Goal: Task Accomplishment & Management: Use online tool/utility

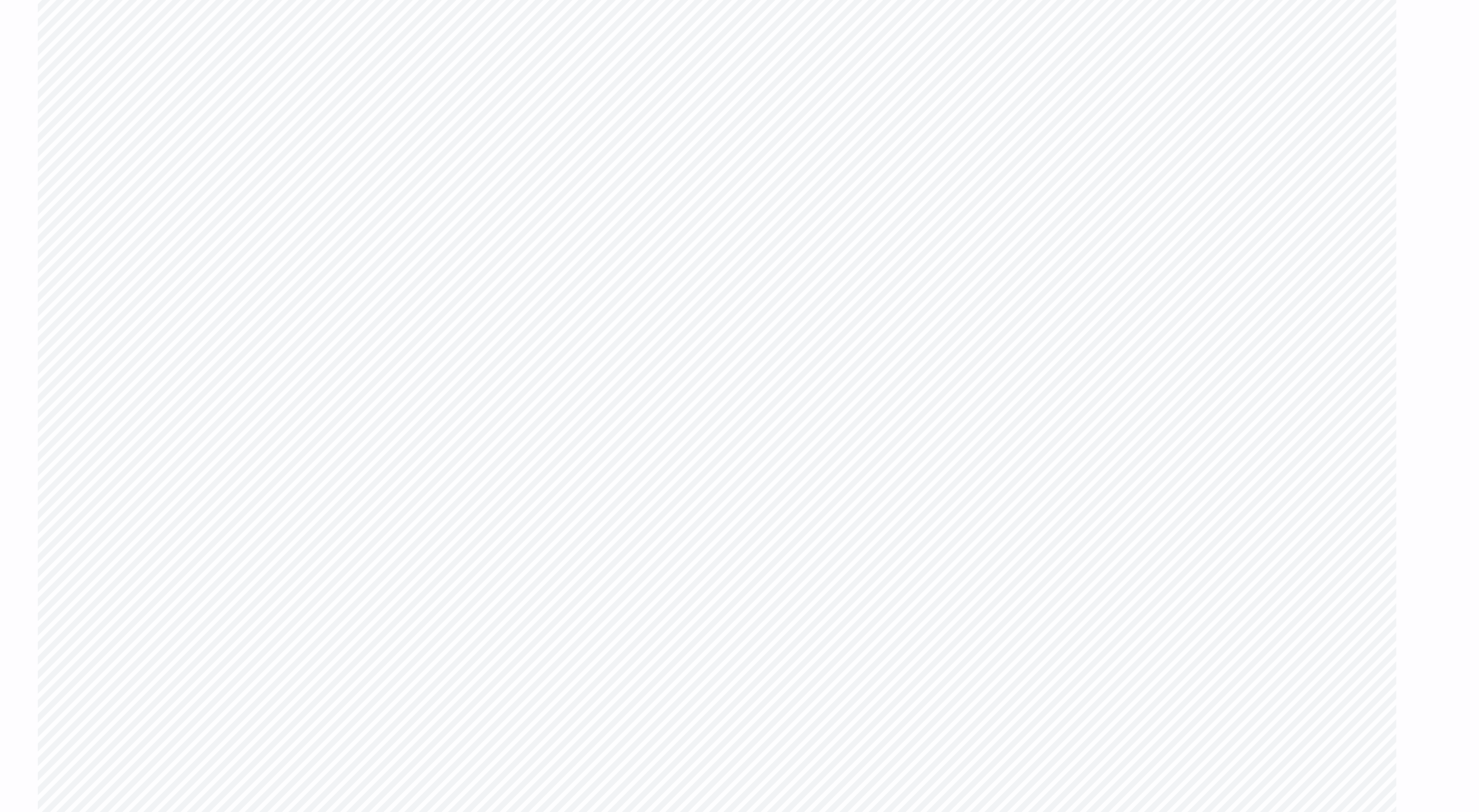
type textarea "x"
type input "1"
type textarea "x"
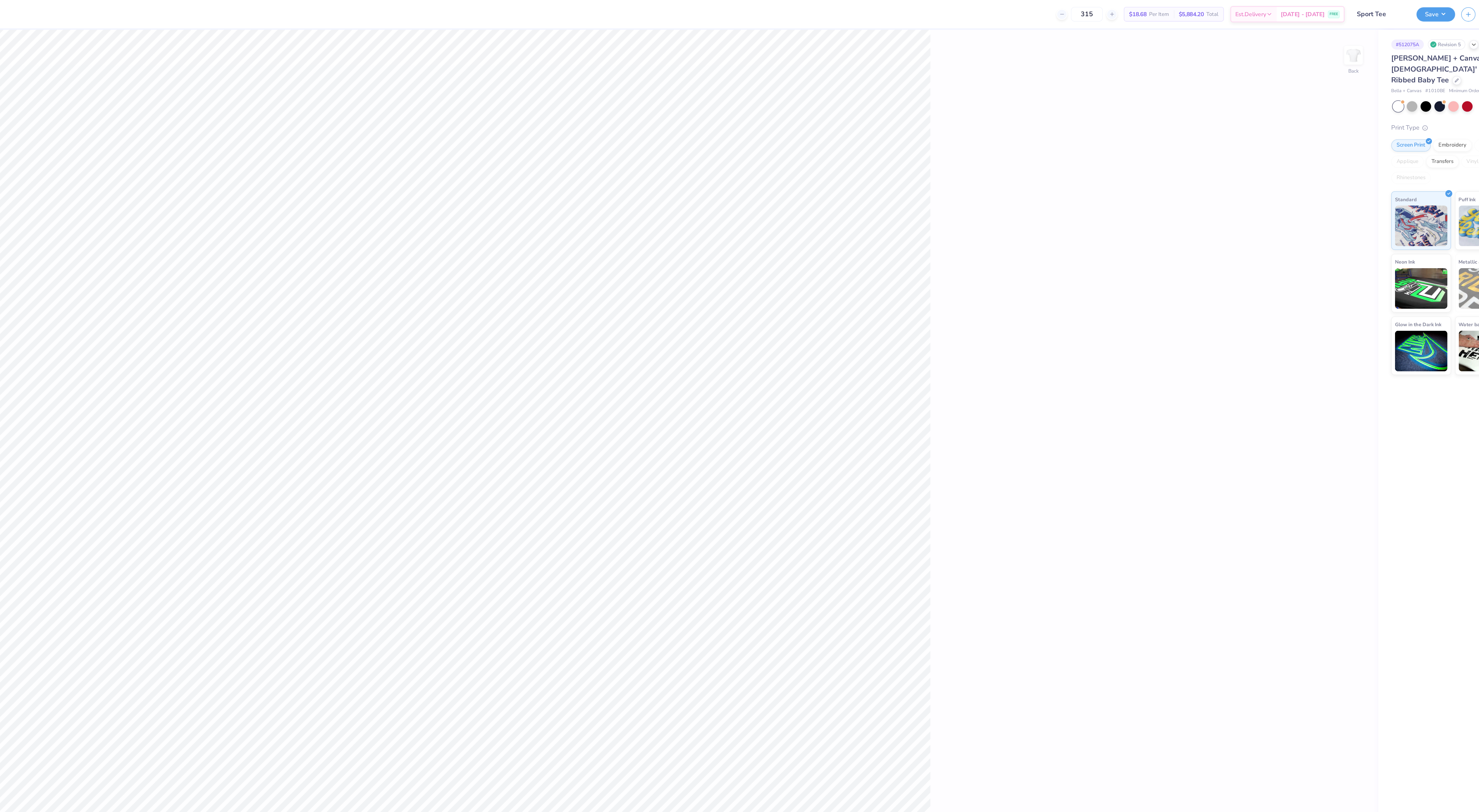
type textarea "x"
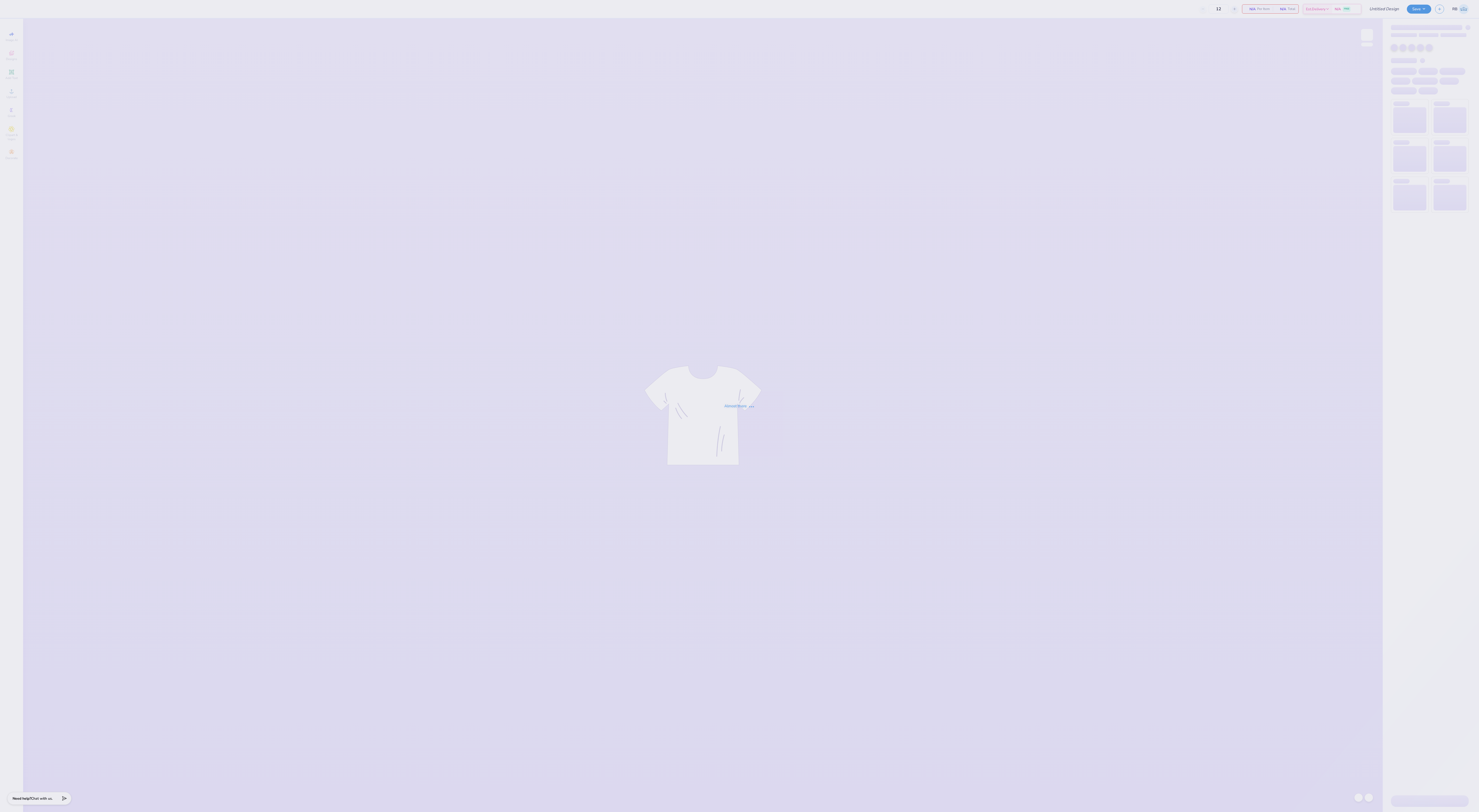
type input "Sport Tee"
type input "315"
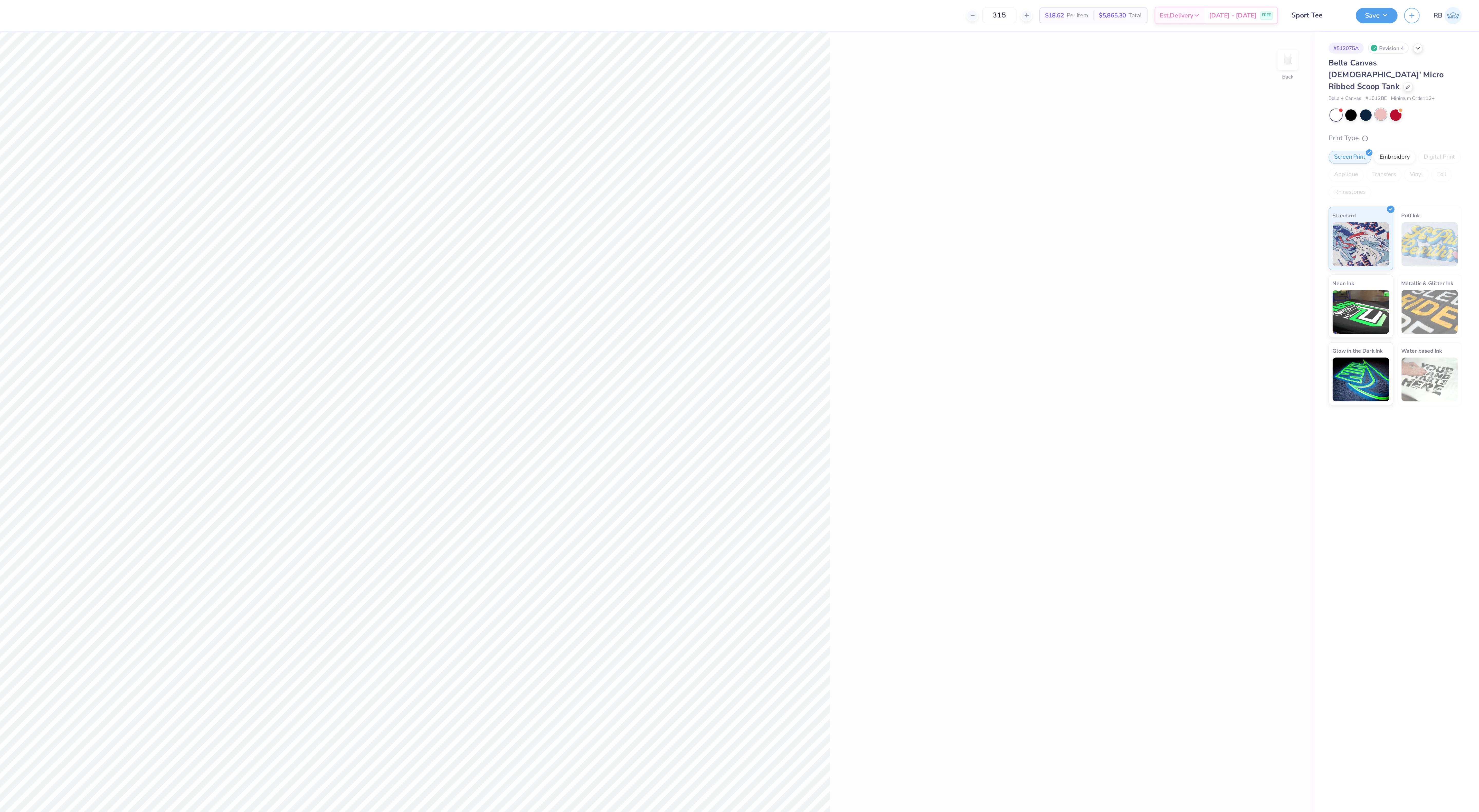
click at [1420, 63] on div at bounding box center [1422, 67] width 7 height 7
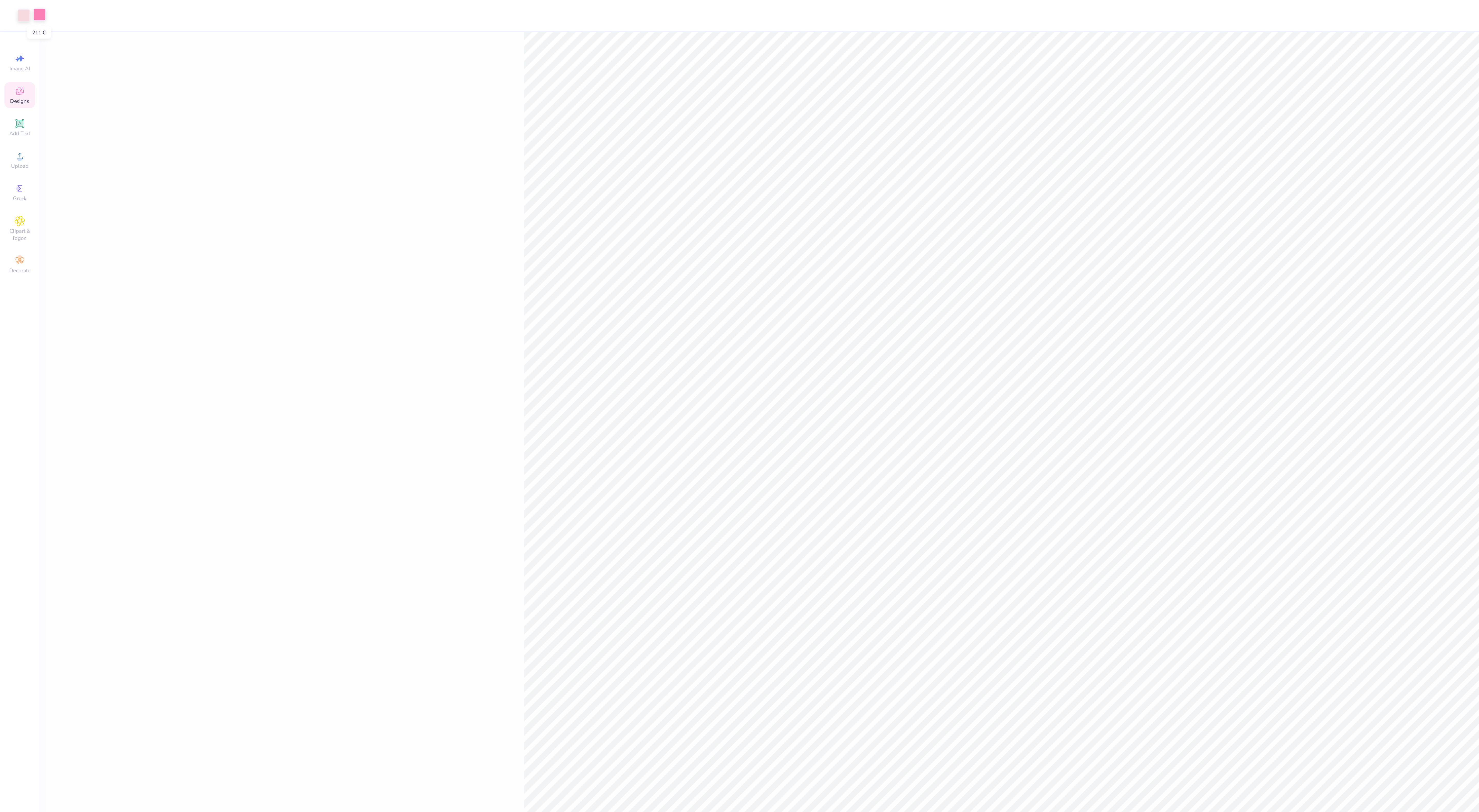
click at [24, 8] on div at bounding box center [23, 8] width 7 height 7
click at [44, 54] on div at bounding box center [44, 55] width 7 height 7
type textarea "x"
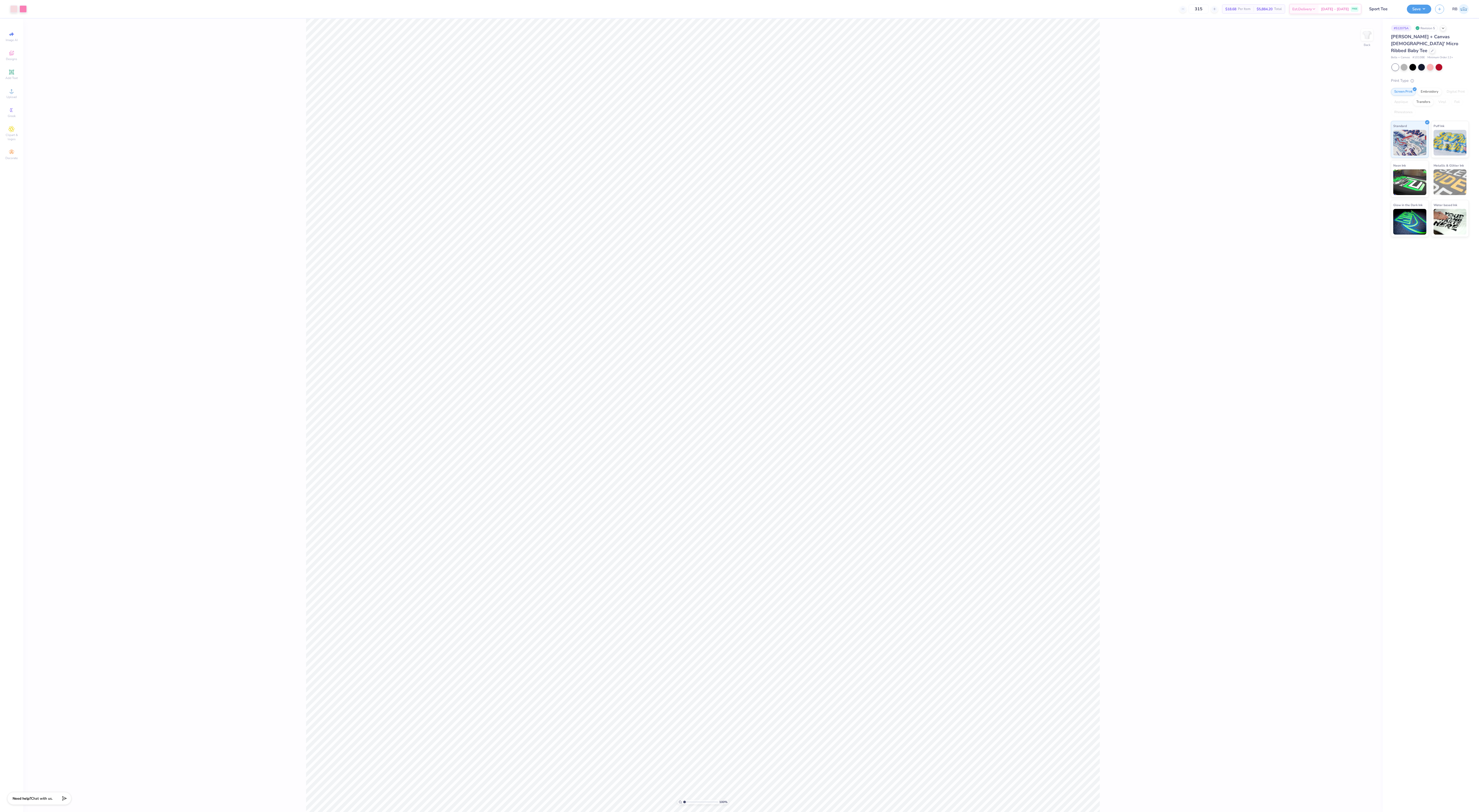
click at [1418, 47] on div "Bella + Canvas Ladies' Micro Ribbed Baby Tee Bella + Canvas # 1010BE Minimum Or…" at bounding box center [1430, 46] width 78 height 26
click at [1416, 37] on span "Bella + Canvas Ladies' Micro Ribbed Baby Tee" at bounding box center [1424, 44] width 67 height 20
click at [1417, 40] on div "Bella + Canvas Ladies' Micro Ribbed Baby Tee" at bounding box center [1430, 44] width 78 height 21
click at [1415, 46] on div "Bella + Canvas Ladies' Micro Ribbed Baby Tee" at bounding box center [1430, 44] width 78 height 21
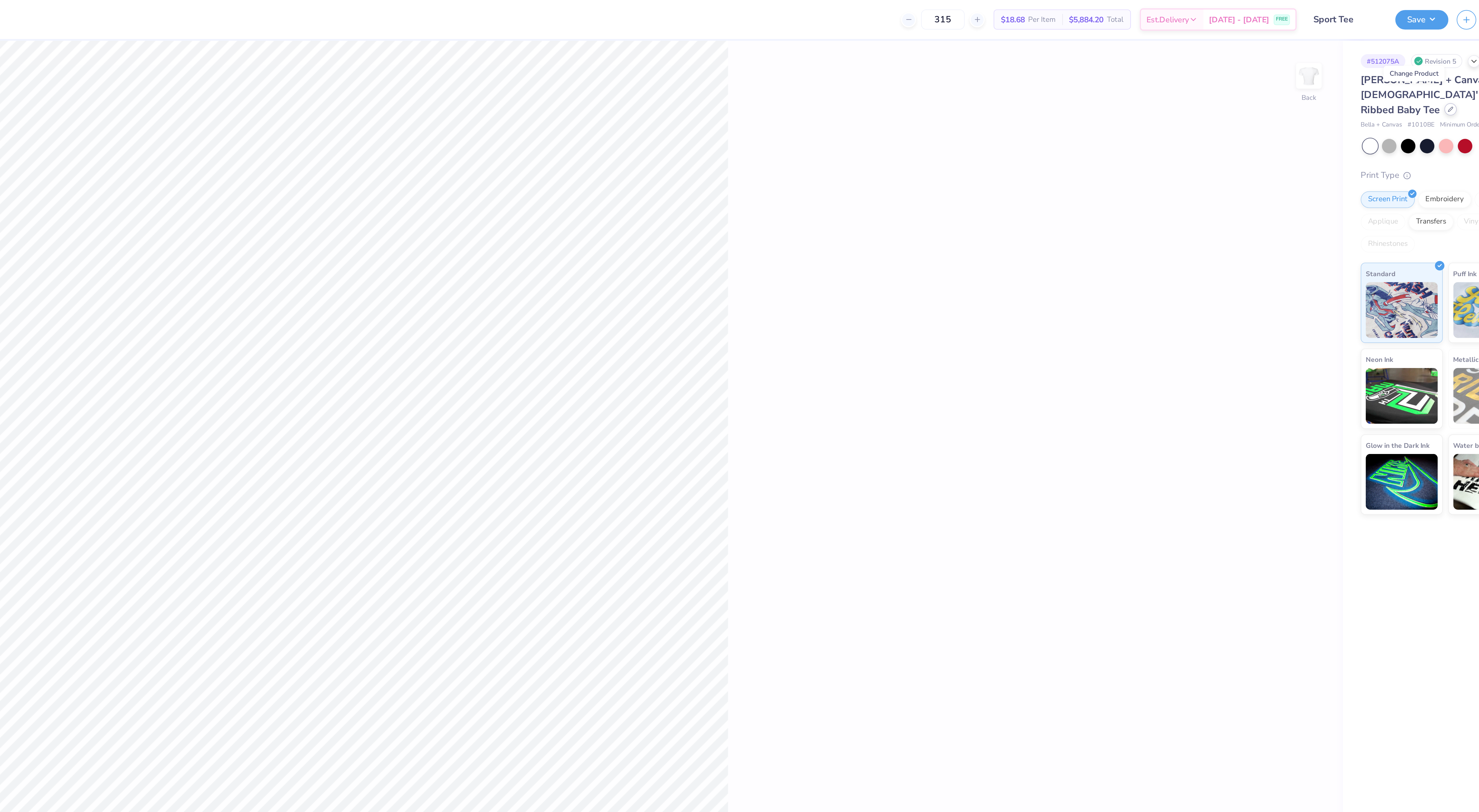
click at [1431, 49] on icon at bounding box center [1432, 50] width 2 height 2
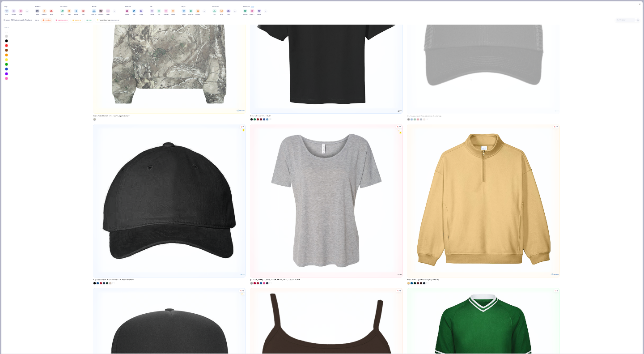
scroll to position [15186, 0]
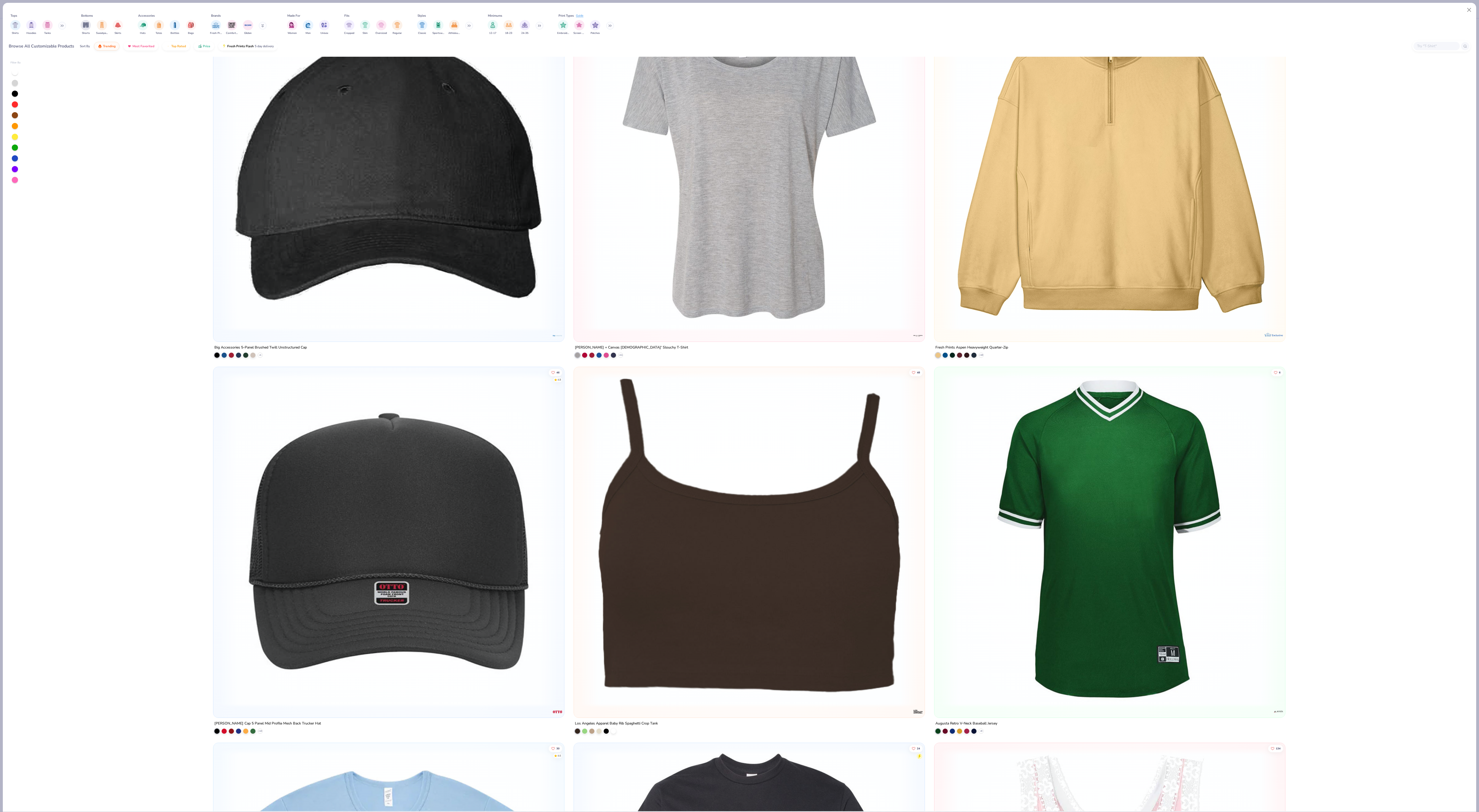
click at [766, 48] on div "Browse All Customizable Products Sort By Trending Most Favorited Top Rated Pric…" at bounding box center [740, 46] width 1462 height 14
click at [732, 143] on img at bounding box center [749, 164] width 340 height 335
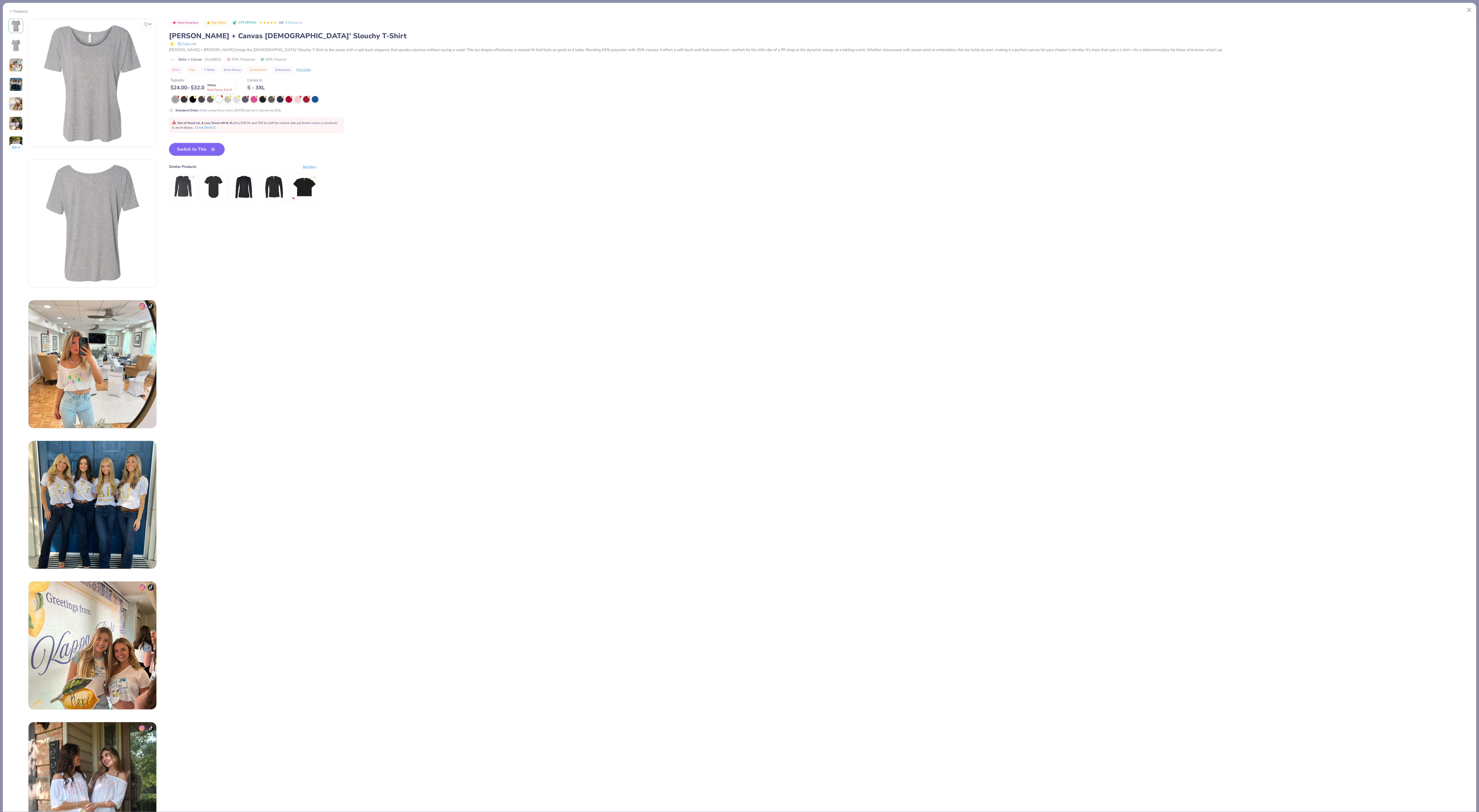
click at [220, 102] on div at bounding box center [219, 99] width 7 height 7
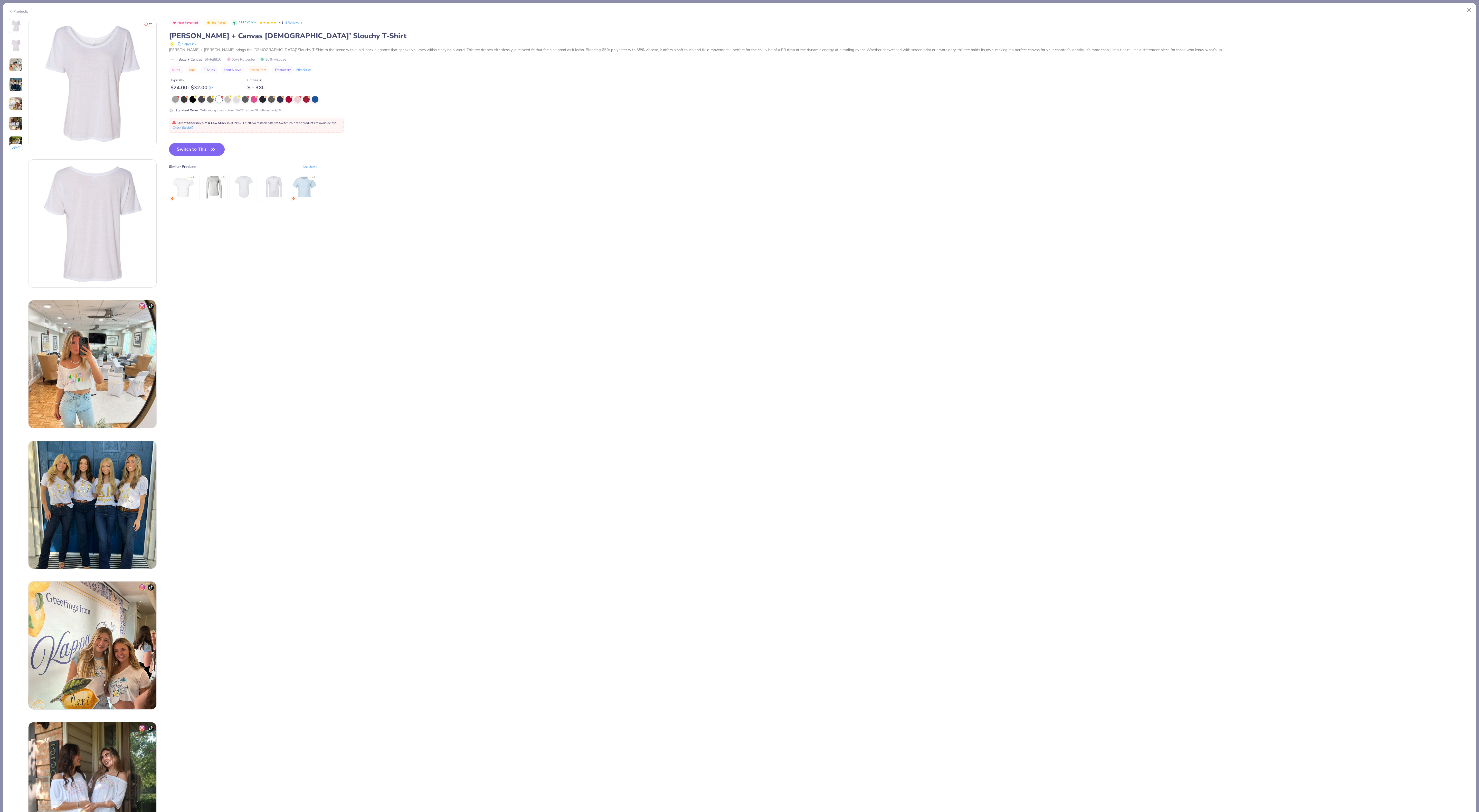
click at [202, 143] on div "Most Favorited Top Rated 274.2K Clicks 4.8 8 Reviews Bella + Canvas Ladies' Slo…" at bounding box center [819, 116] width 1302 height 194
click at [197, 151] on button "Switch to This" at bounding box center [196, 149] width 56 height 13
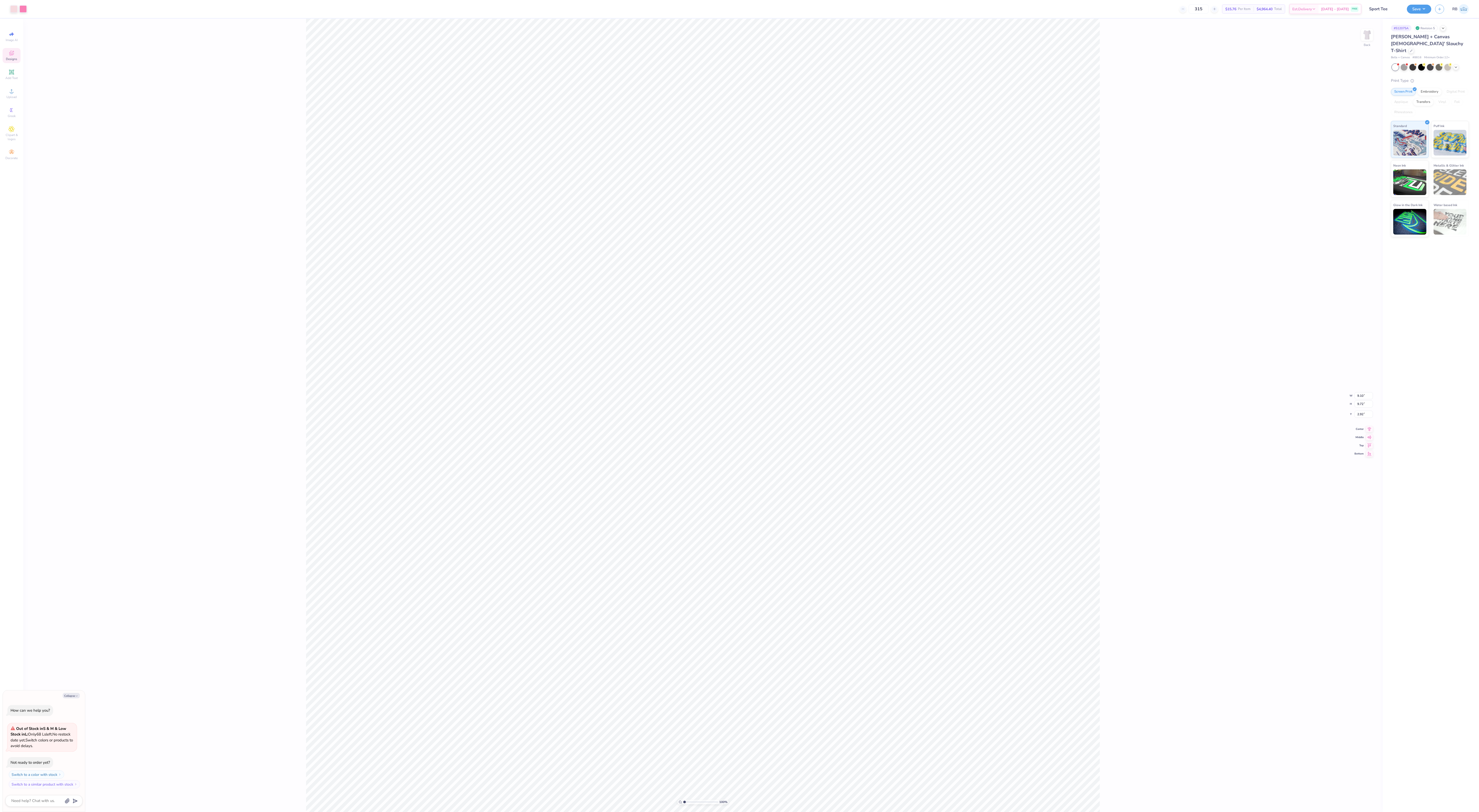
type textarea "x"
type input "1.31"
click at [1369, 426] on icon at bounding box center [1369, 424] width 7 height 6
click at [14, 9] on div at bounding box center [14, 8] width 7 height 7
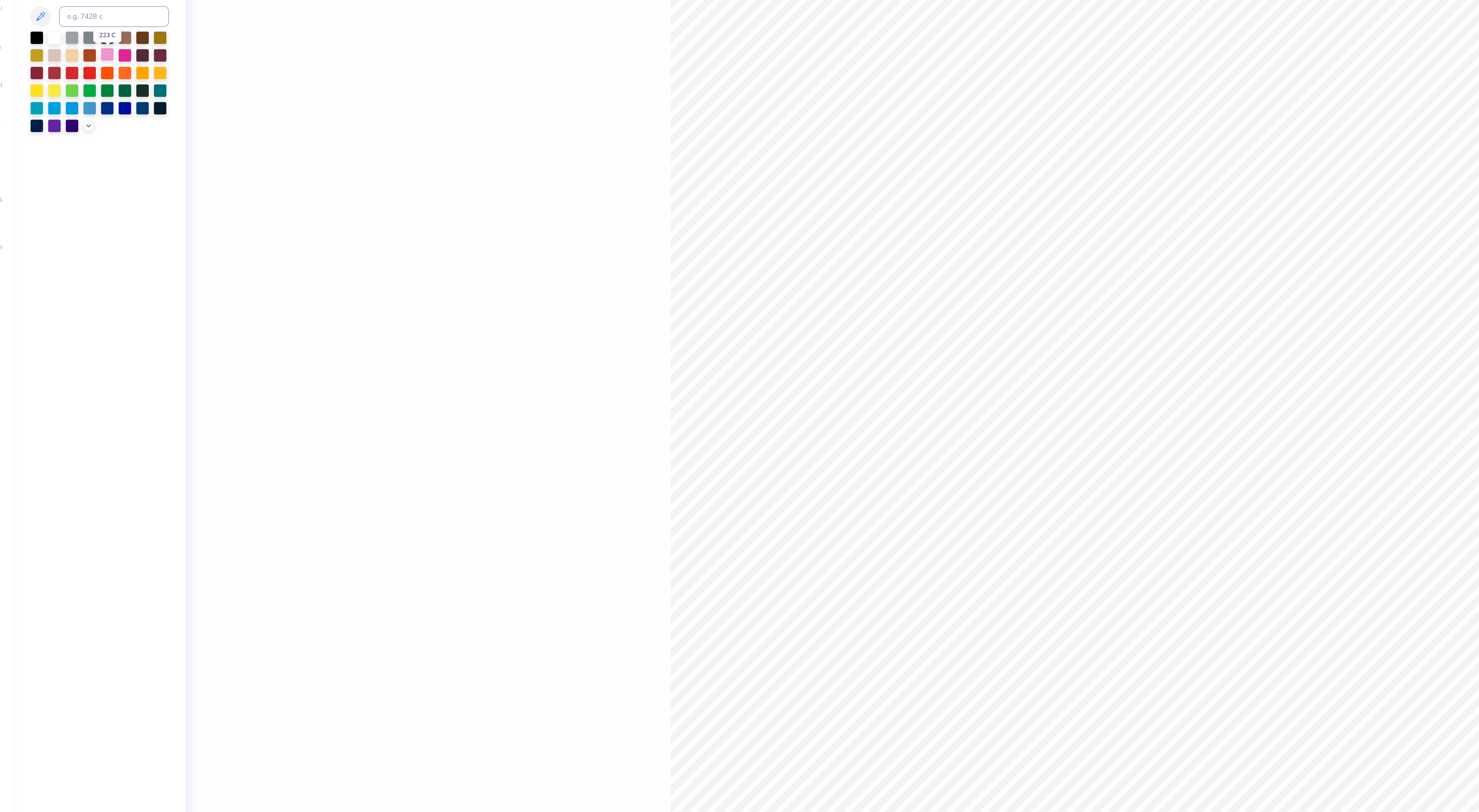
click at [67, 60] on div at bounding box center [69, 63] width 7 height 7
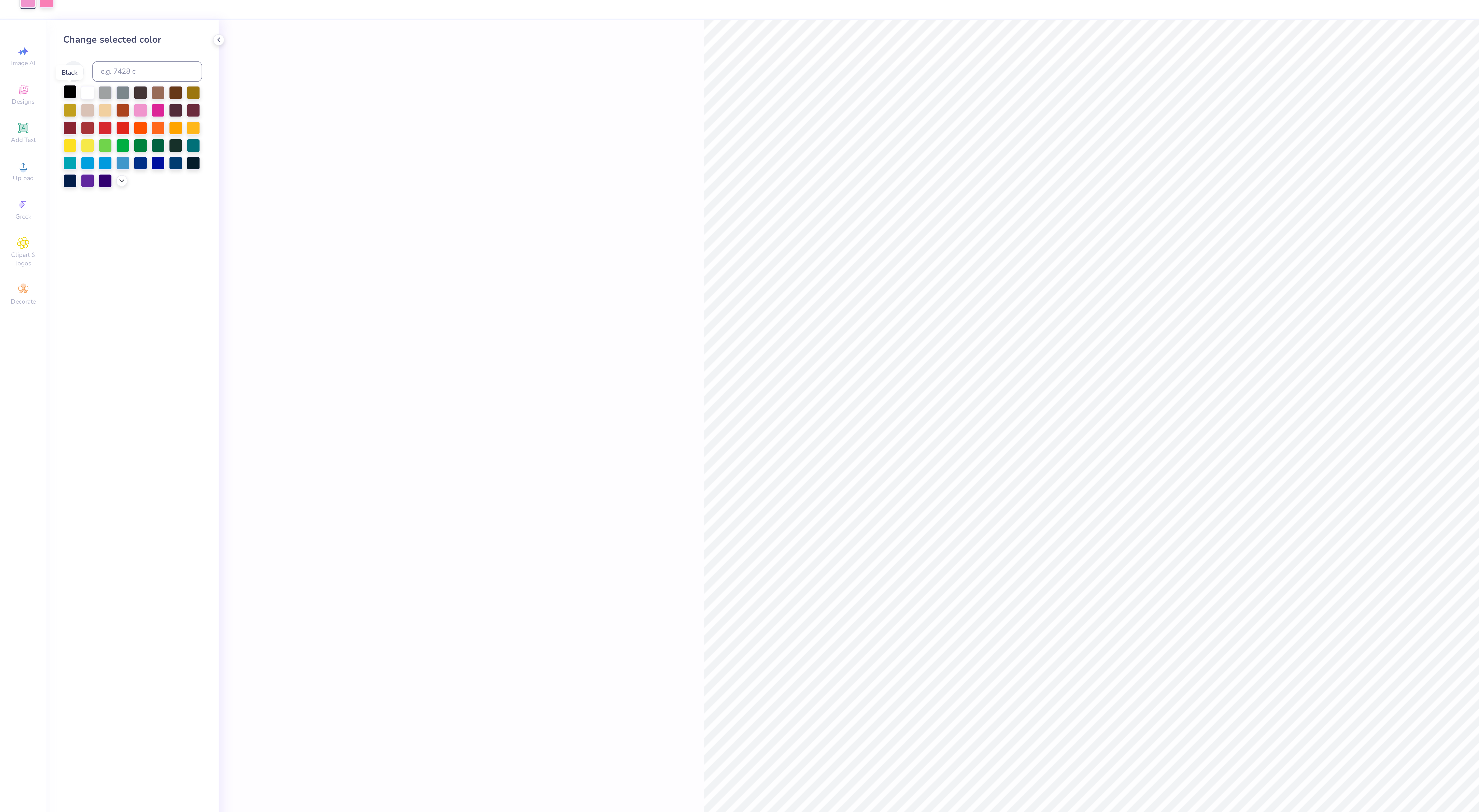
click at [36, 55] on div at bounding box center [35, 55] width 7 height 7
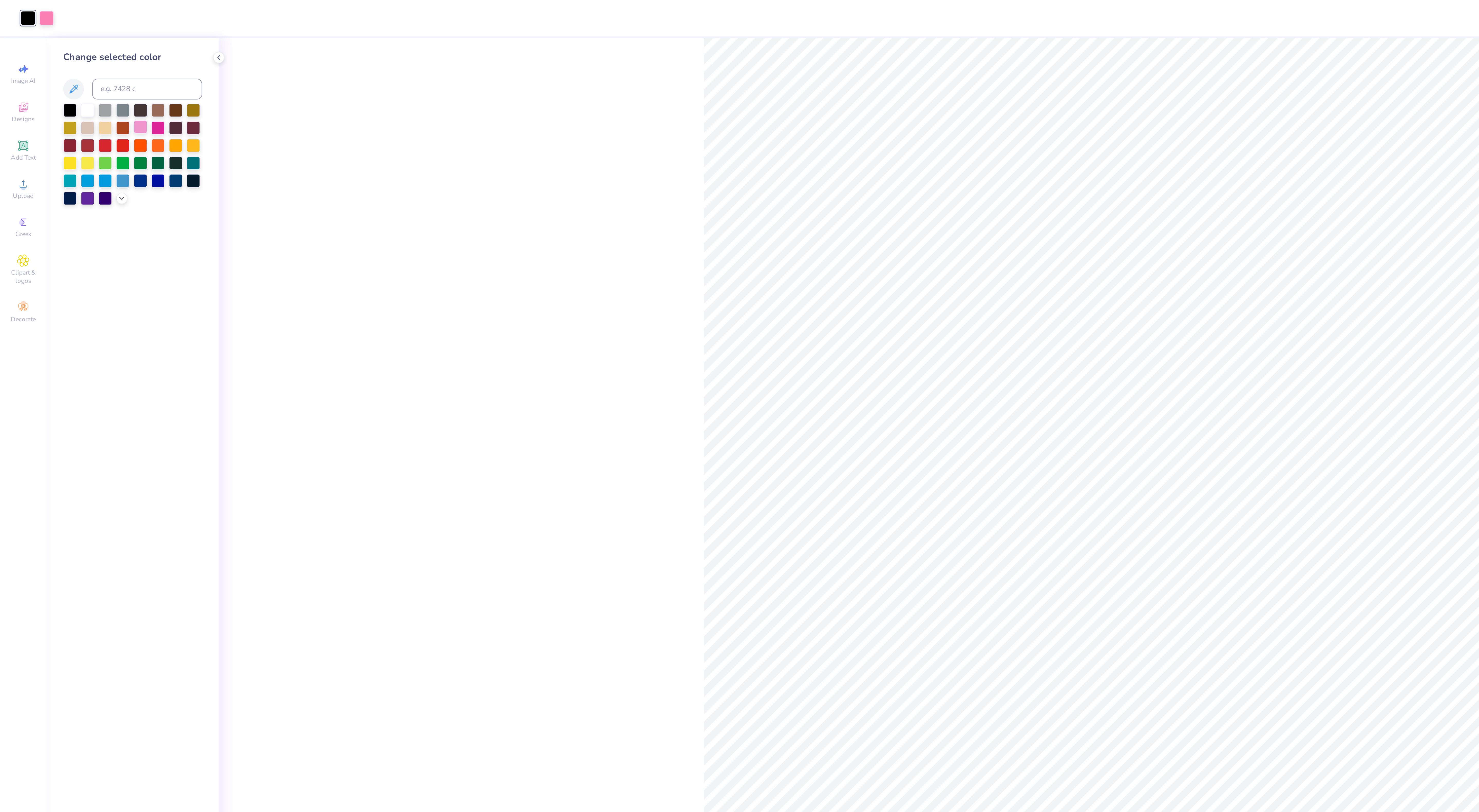
click at [70, 63] on div at bounding box center [69, 63] width 7 height 7
click at [59, 97] on icon at bounding box center [60, 98] width 4 height 4
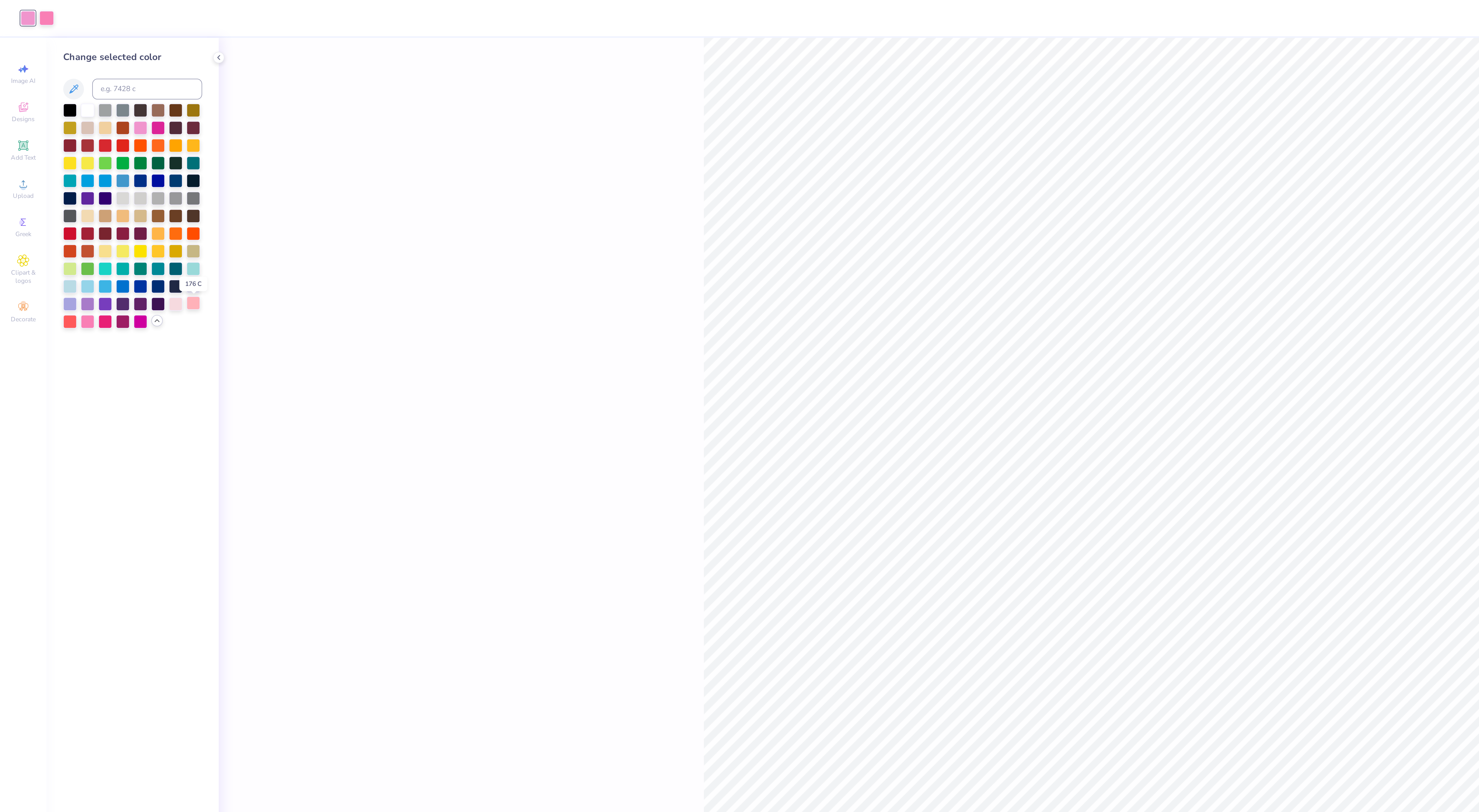
click at [97, 150] on div at bounding box center [96, 150] width 7 height 7
click at [42, 161] on div at bounding box center [44, 159] width 7 height 7
click at [51, 160] on div at bounding box center [52, 159] width 7 height 7
click at [14, 6] on div at bounding box center [14, 8] width 7 height 7
click at [42, 157] on div at bounding box center [44, 159] width 7 height 7
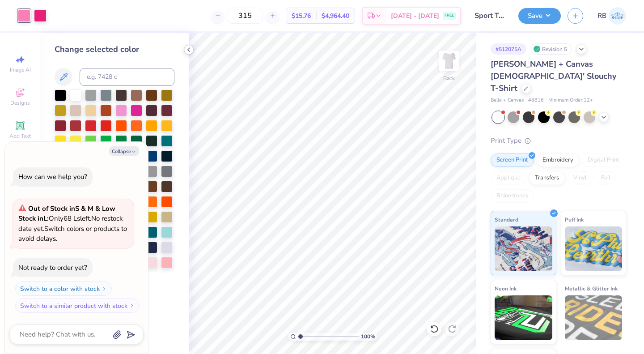
click at [191, 47] on icon at bounding box center [188, 49] width 7 height 7
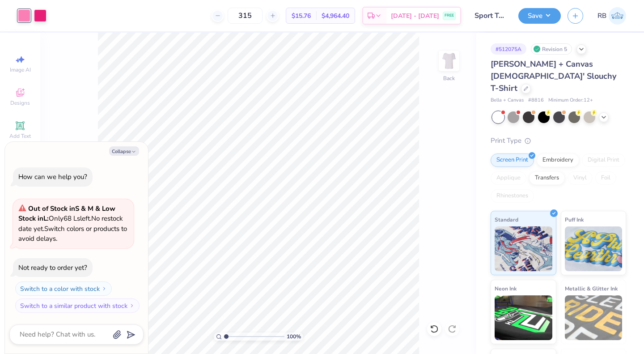
click at [146, 332] on div "Collapse How can we help you? Out of Stock in S & M & Low Stock in L : Only 68 …" at bounding box center [76, 248] width 143 height 212
click at [523, 21] on button "Save" at bounding box center [539, 15] width 42 height 16
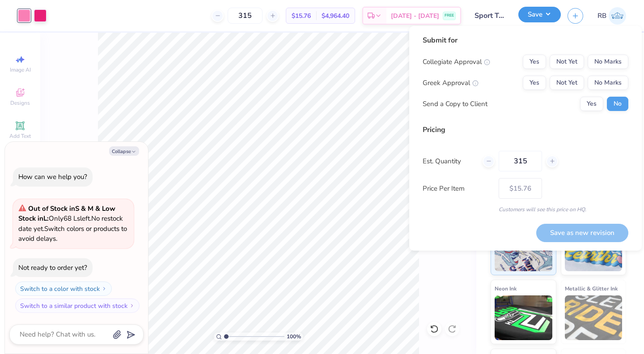
type textarea "x"
click at [544, 78] on button "Yes" at bounding box center [534, 83] width 23 height 14
click at [605, 68] on button "No Marks" at bounding box center [608, 62] width 41 height 14
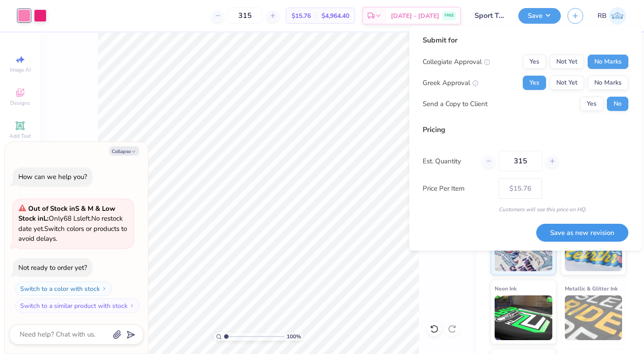
click at [586, 228] on button "Save as new revision" at bounding box center [582, 233] width 92 height 18
type input "$15.76"
type textarea "x"
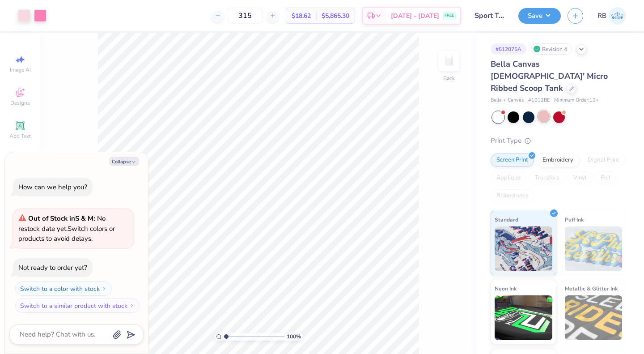
click at [547, 110] on div at bounding box center [544, 116] width 12 height 12
click at [40, 12] on div at bounding box center [40, 14] width 13 height 13
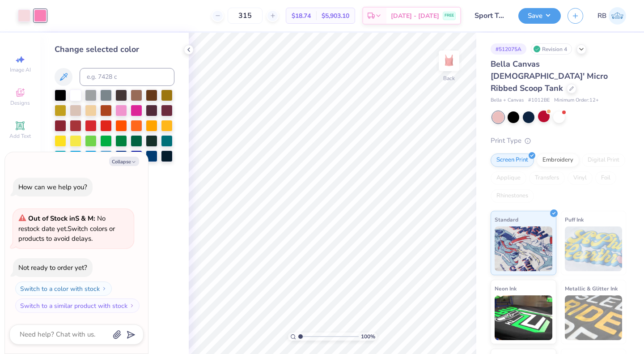
click at [156, 187] on div "Change selected color" at bounding box center [114, 193] width 148 height 321
click at [131, 159] on button "Collapse" at bounding box center [124, 161] width 30 height 9
type textarea "x"
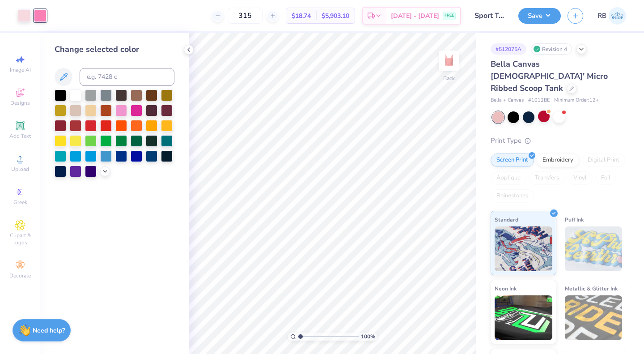
click at [102, 175] on div at bounding box center [115, 133] width 120 height 88
click at [102, 173] on icon at bounding box center [105, 170] width 7 height 7
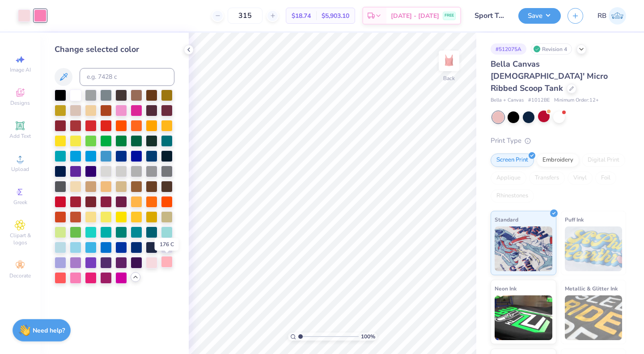
click at [167, 259] on div at bounding box center [167, 262] width 12 height 12
click at [77, 278] on div at bounding box center [76, 277] width 12 height 12
click at [74, 93] on div at bounding box center [76, 95] width 12 height 12
click at [543, 19] on button "Save" at bounding box center [539, 15] width 42 height 16
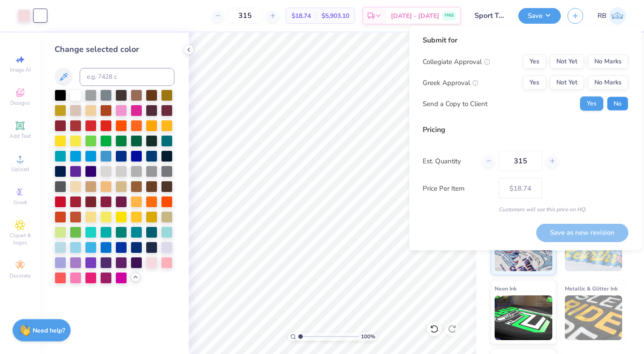
click at [613, 102] on button "No" at bounding box center [617, 104] width 21 height 14
click at [538, 79] on button "Yes" at bounding box center [534, 83] width 23 height 14
click at [615, 62] on button "No Marks" at bounding box center [608, 62] width 41 height 14
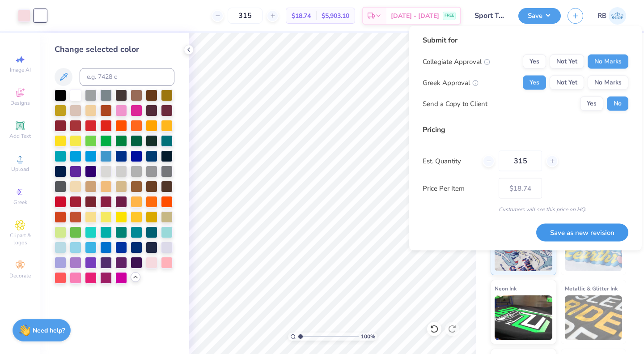
click at [587, 233] on button "Save as new revision" at bounding box center [582, 232] width 92 height 18
type input "$18.74"
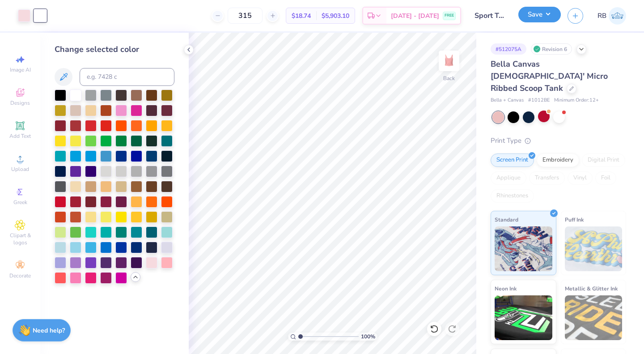
click at [536, 8] on button "Save" at bounding box center [539, 15] width 42 height 16
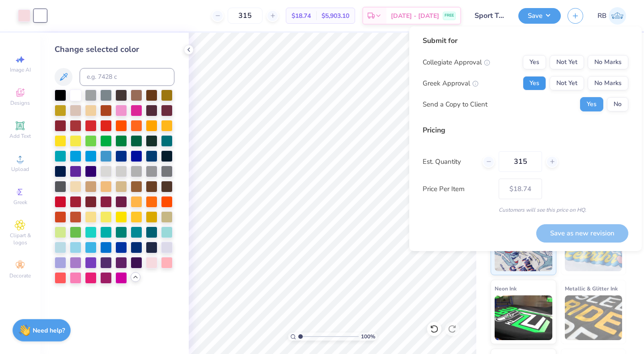
click at [536, 80] on button "Yes" at bounding box center [534, 83] width 23 height 14
click at [611, 69] on button "No Marks" at bounding box center [608, 62] width 41 height 14
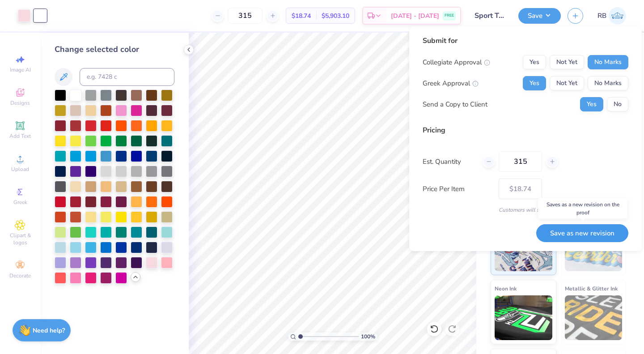
click at [574, 233] on button "Save as new revision" at bounding box center [582, 233] width 92 height 18
type input "$18.74"
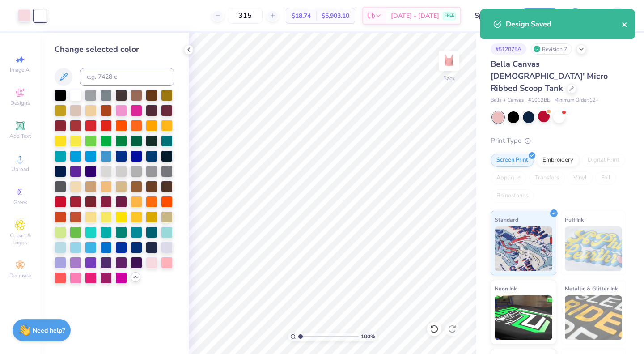
click at [623, 24] on icon "close" at bounding box center [624, 24] width 4 height 4
